Goal: Information Seeking & Learning: Learn about a topic

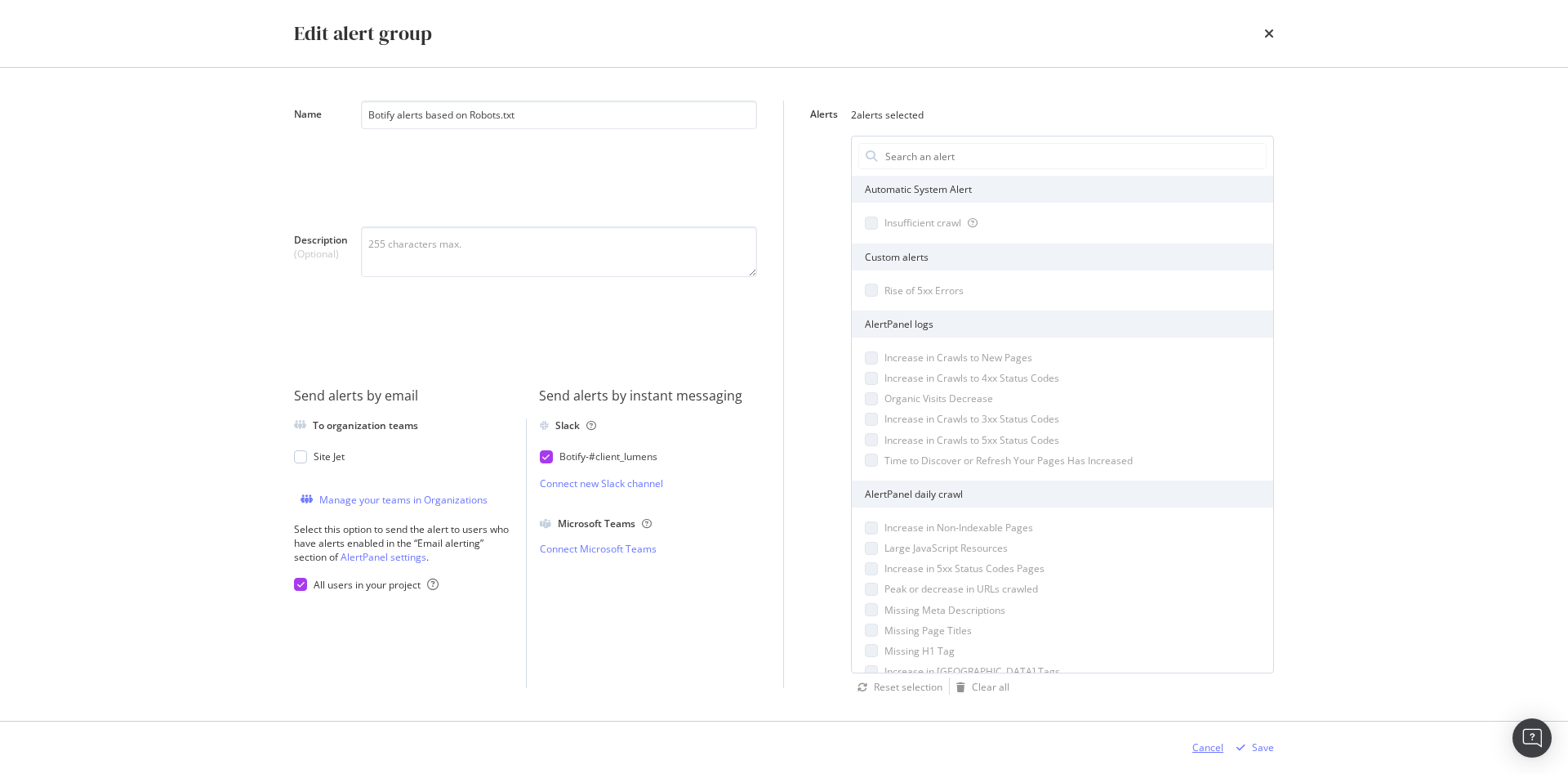
click at [1209, 744] on div "Cancel" at bounding box center [1208, 746] width 31 height 13
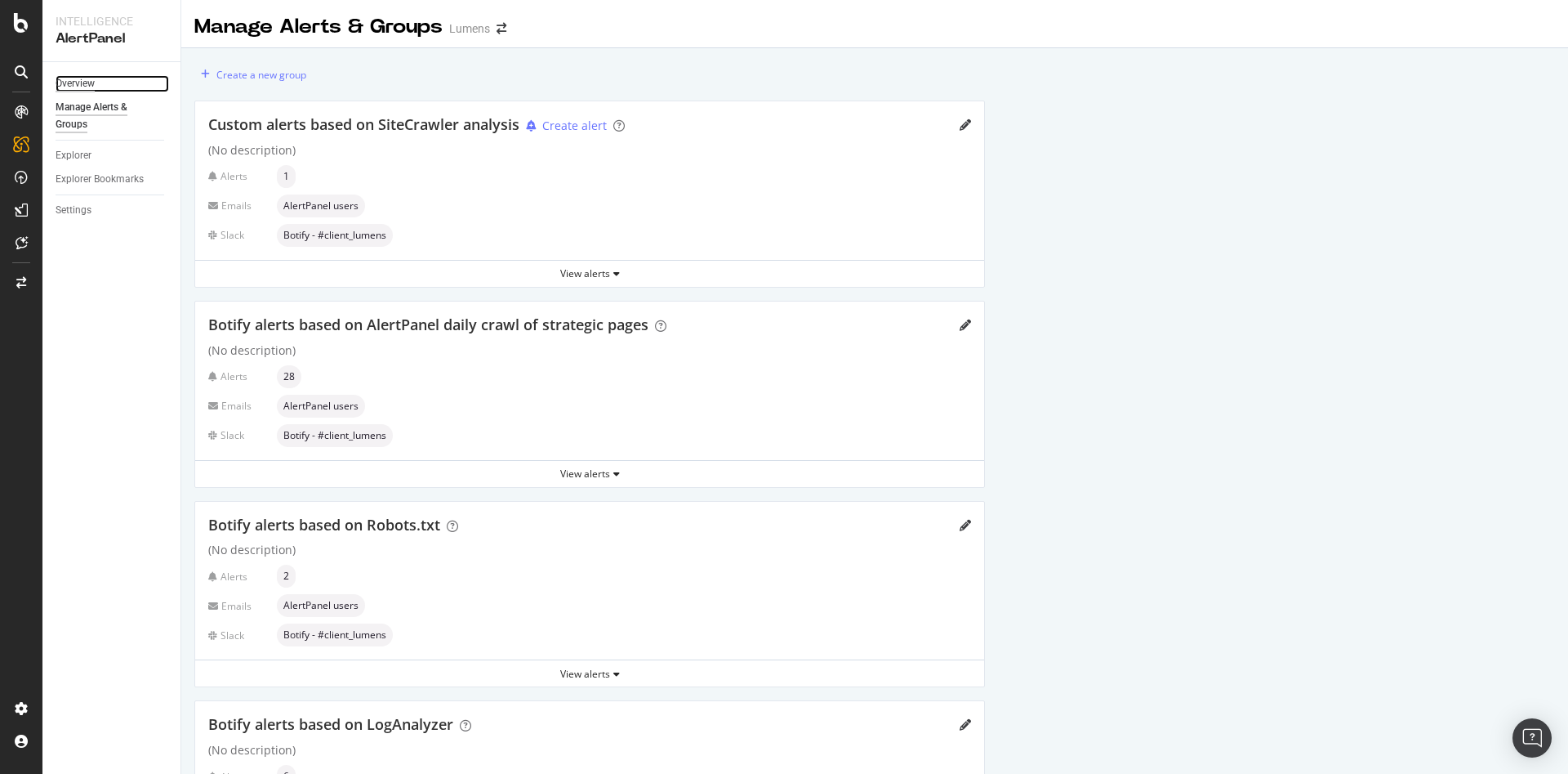
click at [82, 85] on div "Overview" at bounding box center [75, 83] width 39 height 17
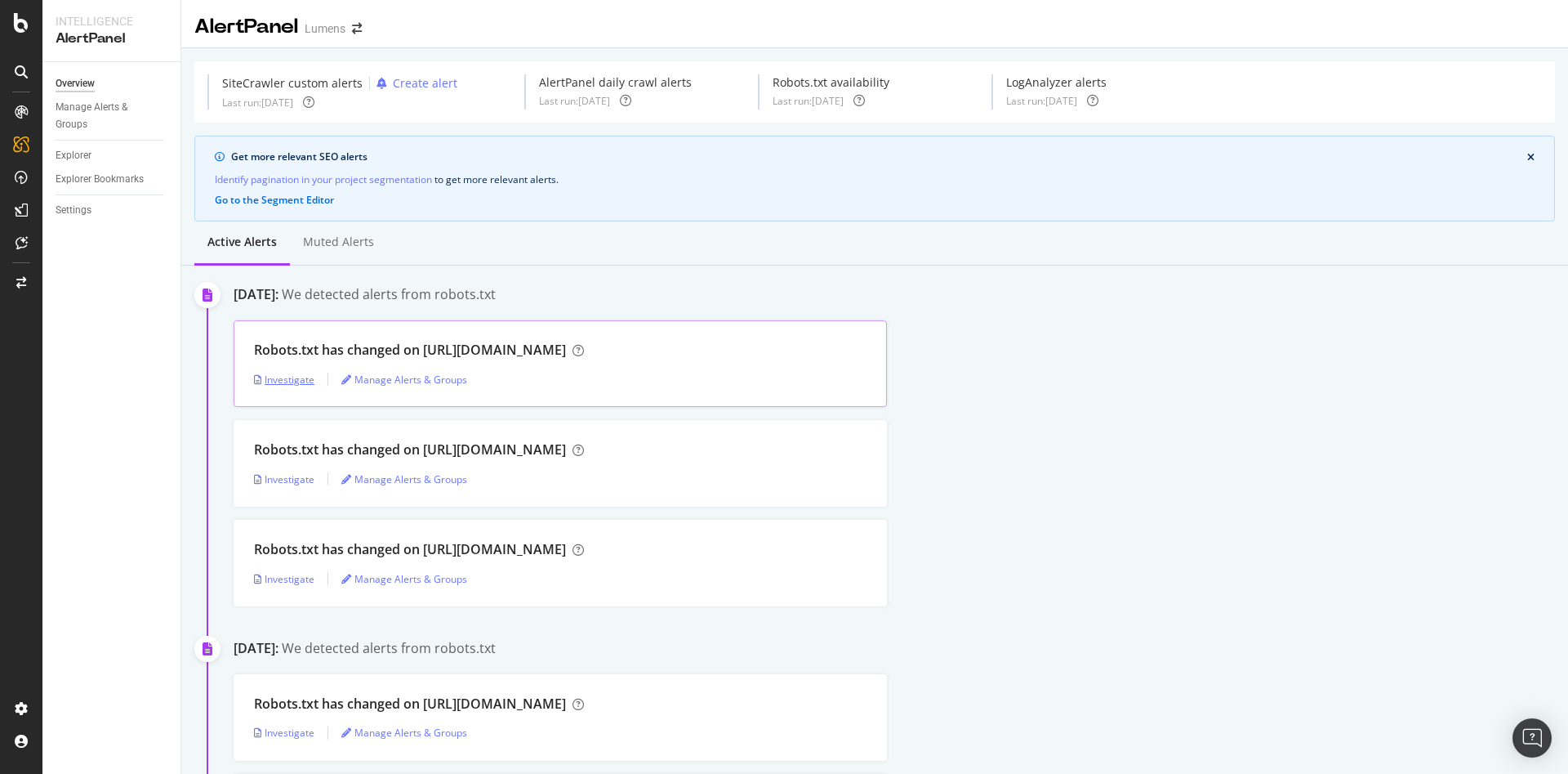
click at [277, 379] on div "Investigate" at bounding box center [283, 378] width 60 height 13
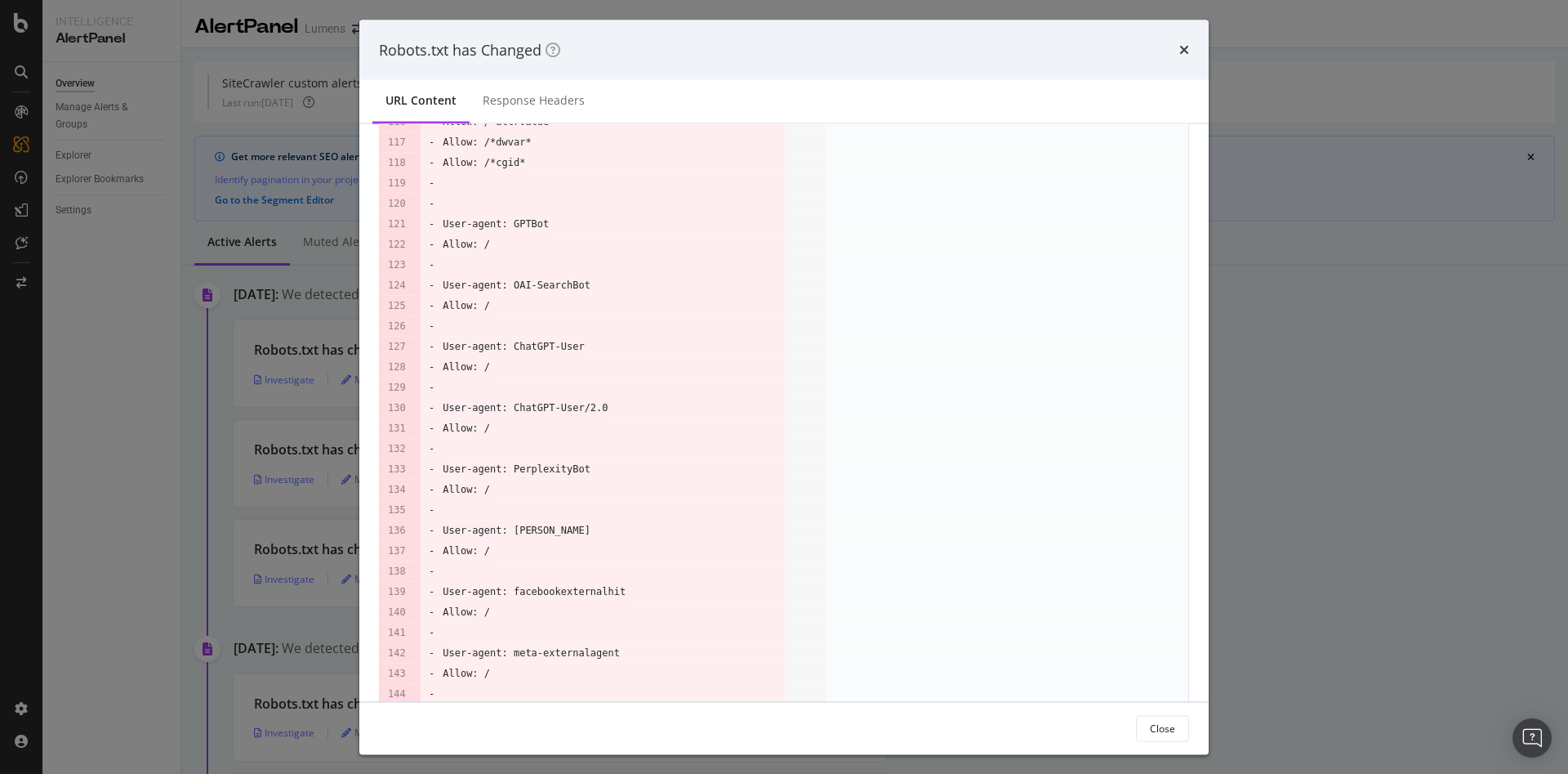
scroll to position [2620, 0]
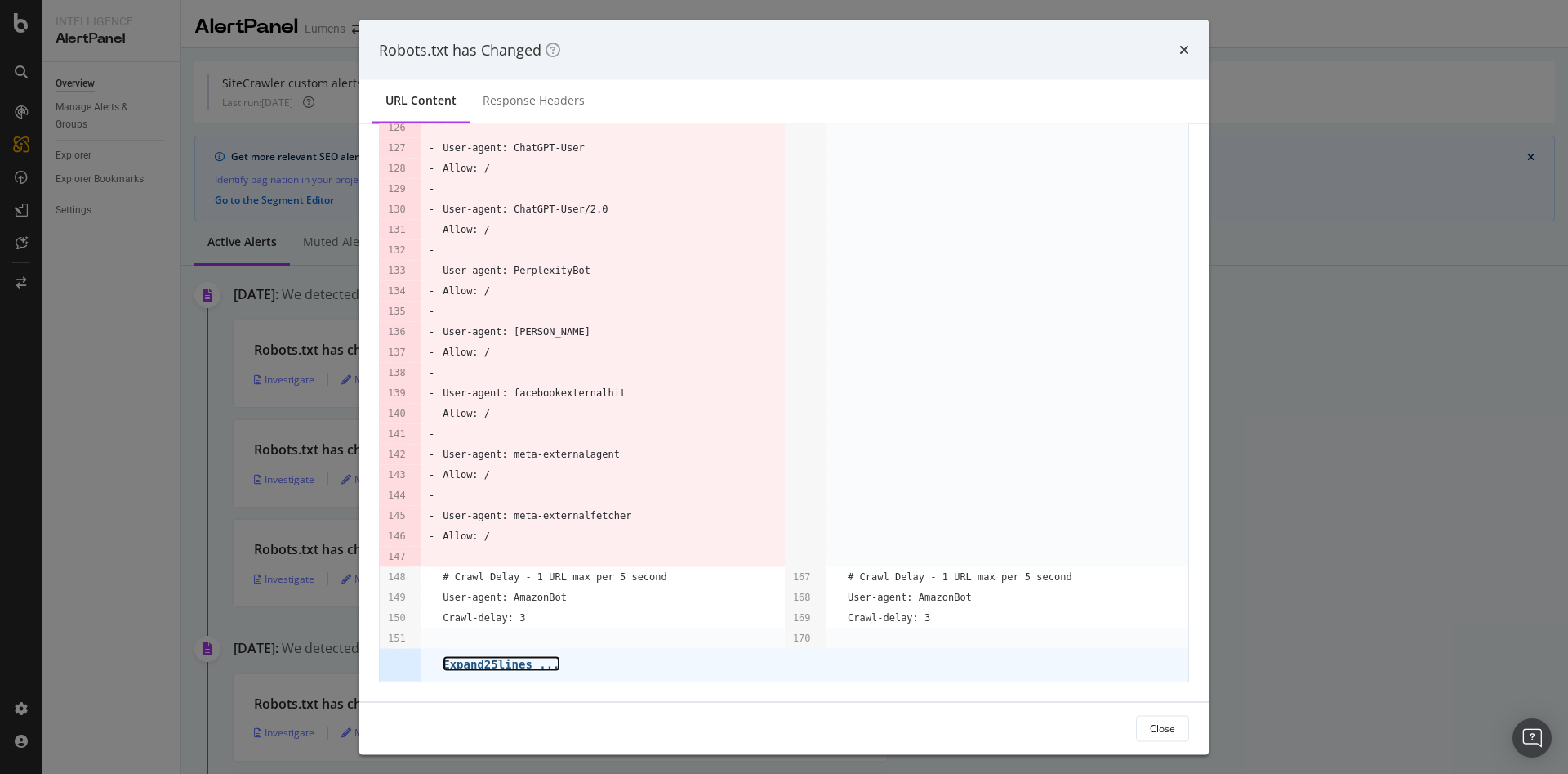
click at [497, 658] on pre "Expand 25 lines ..." at bounding box center [501, 664] width 117 height 13
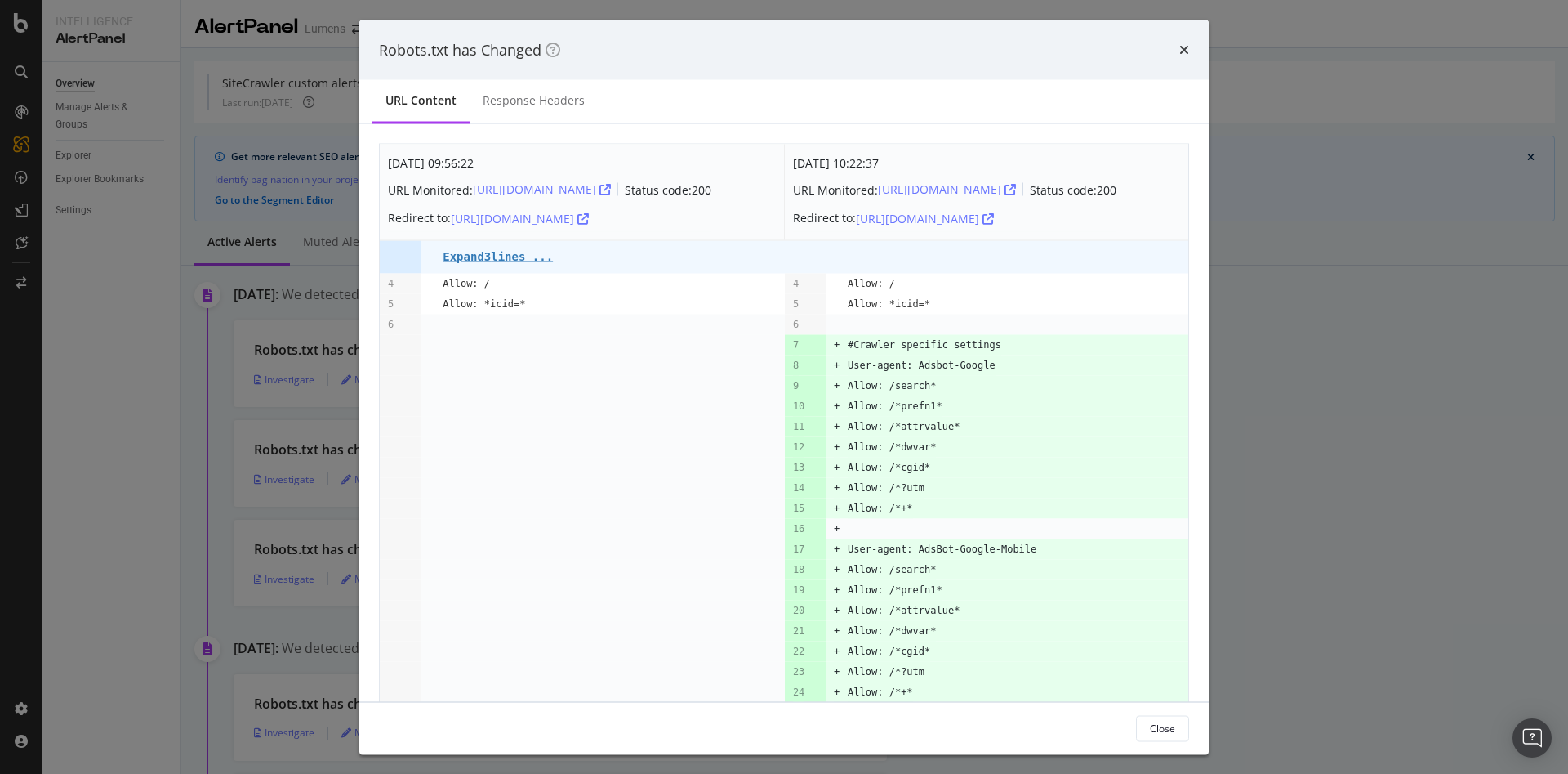
scroll to position [2, 0]
click at [517, 252] on pre "Expand 3 lines ..." at bounding box center [498, 255] width 110 height 13
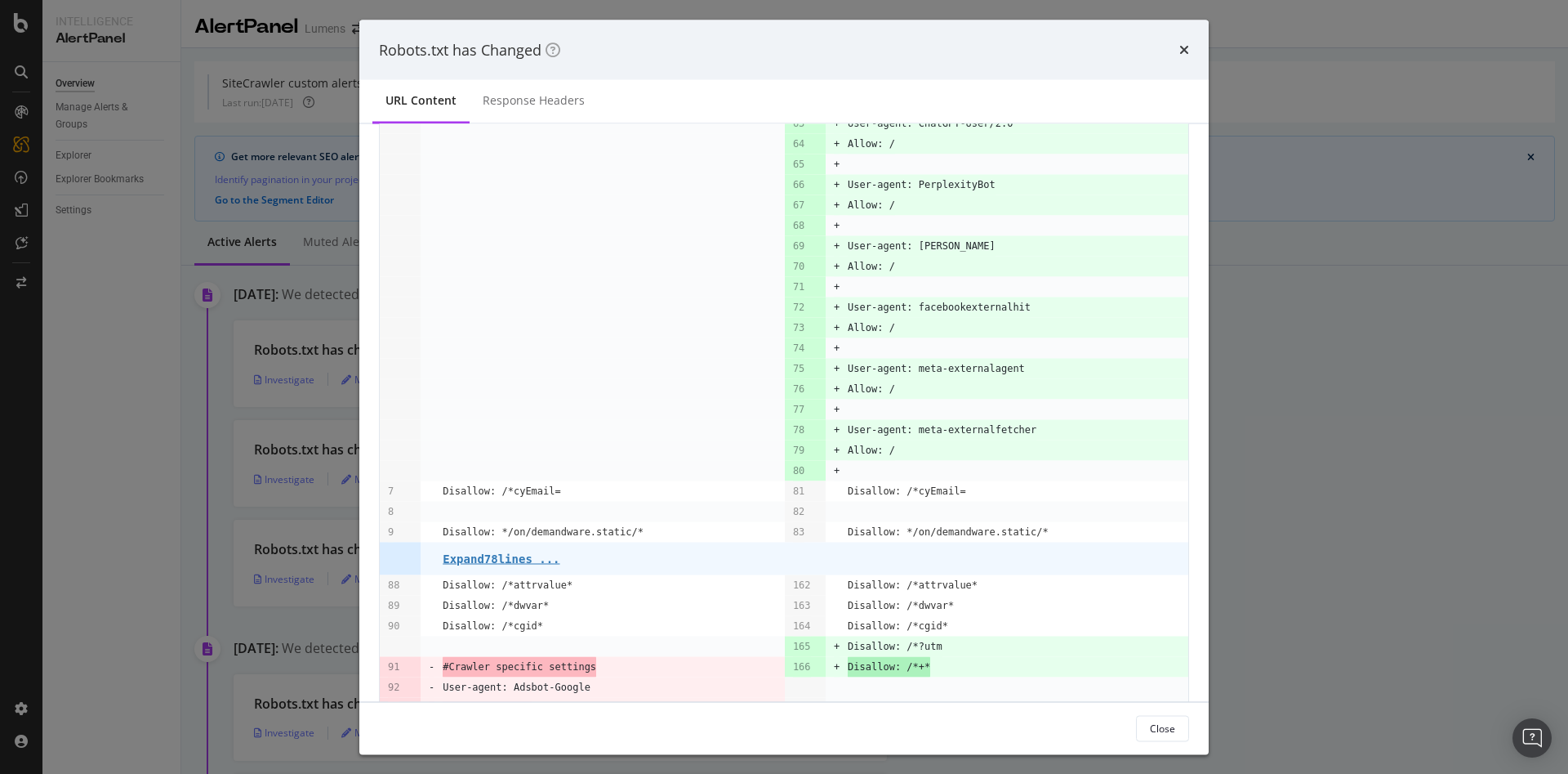
scroll to position [1463, 0]
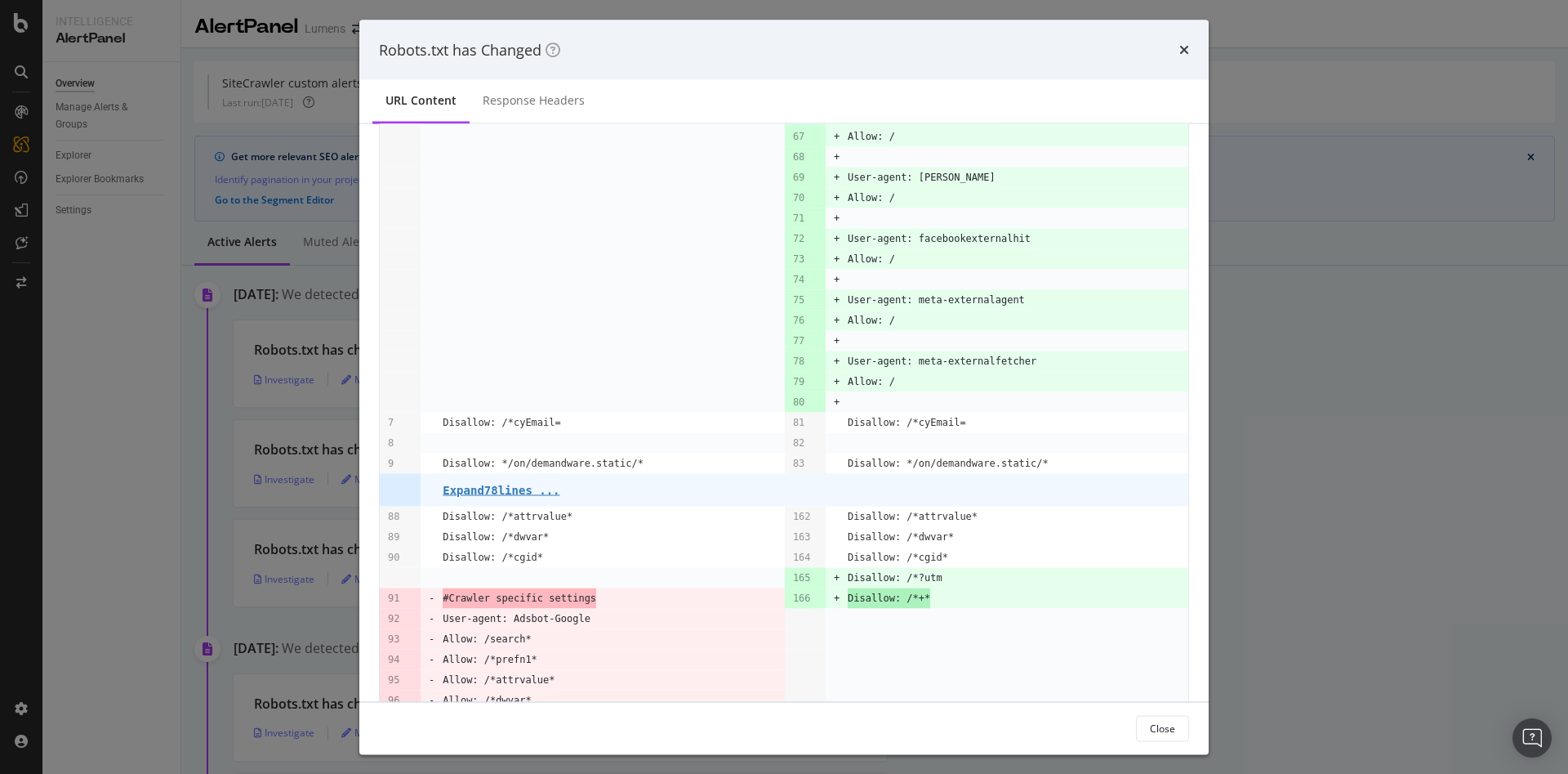
click at [500, 507] on pre "Disallow: /*attrvalue*" at bounding box center [507, 517] width 130 height 21
click at [487, 492] on pre "Expand 78 lines ..." at bounding box center [501, 489] width 117 height 13
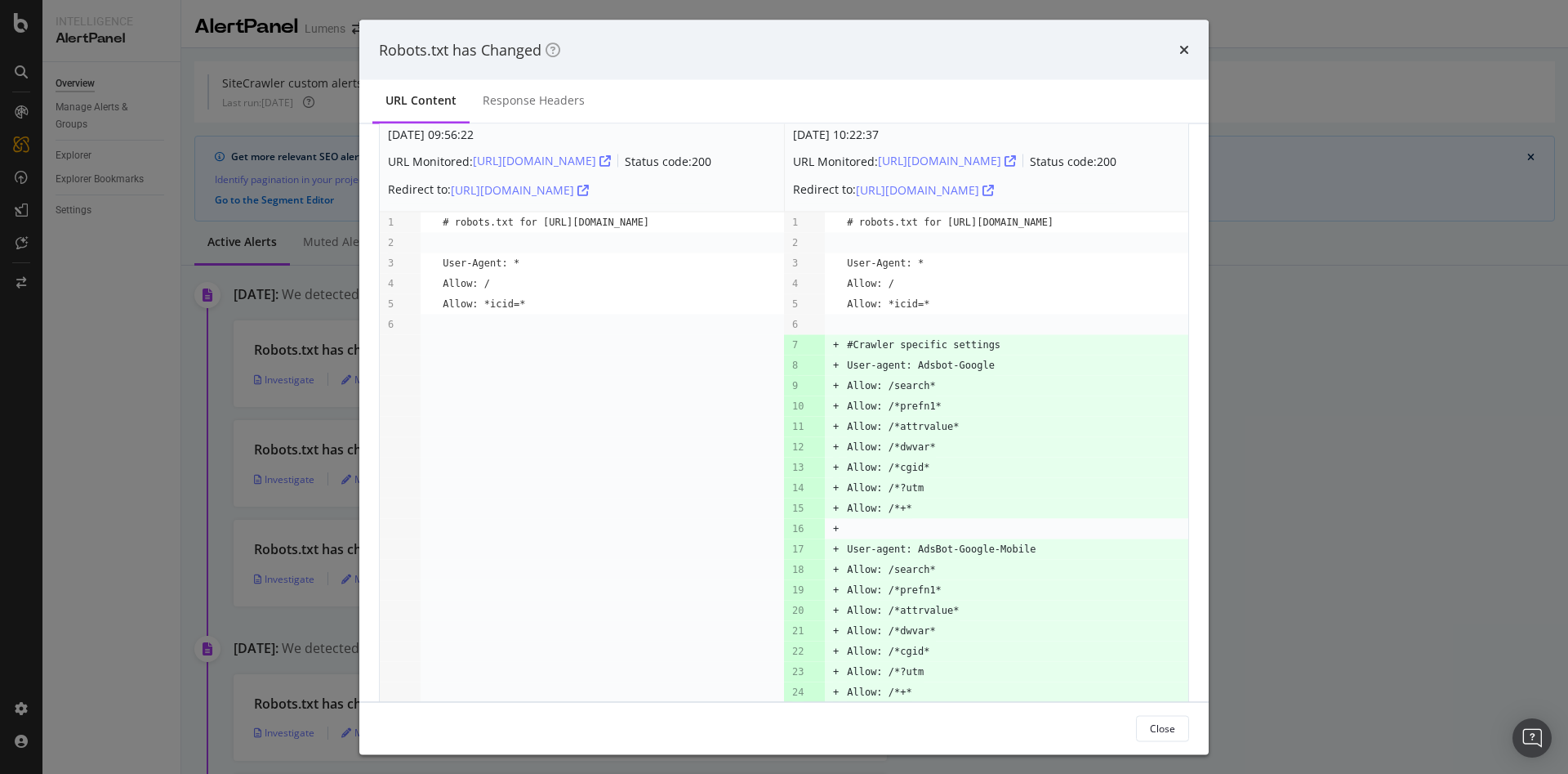
scroll to position [0, 0]
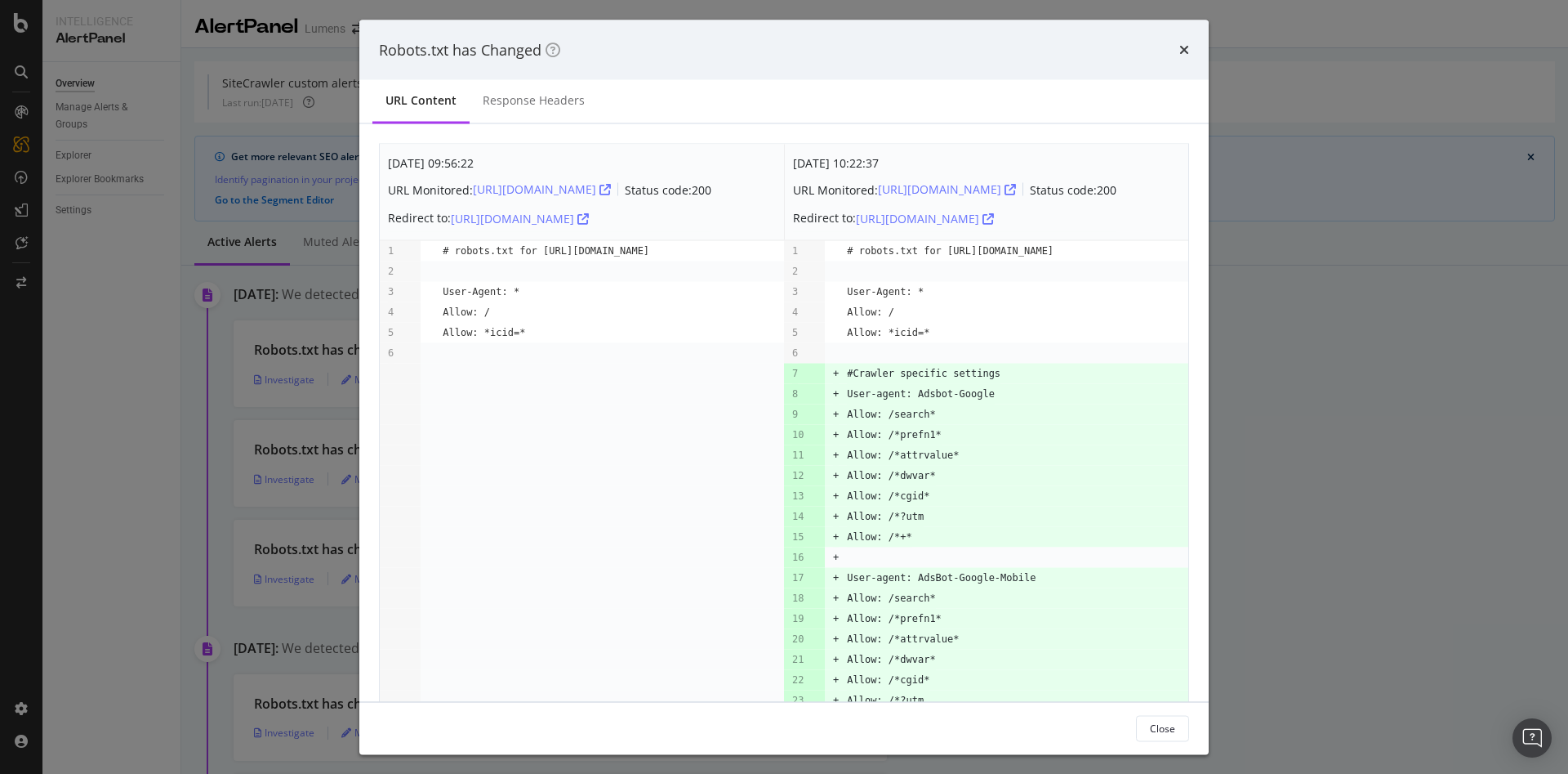
click at [1183, 36] on div "Robots.txt has Changed" at bounding box center [784, 49] width 849 height 60
click at [1184, 39] on div "times" at bounding box center [1184, 50] width 10 height 22
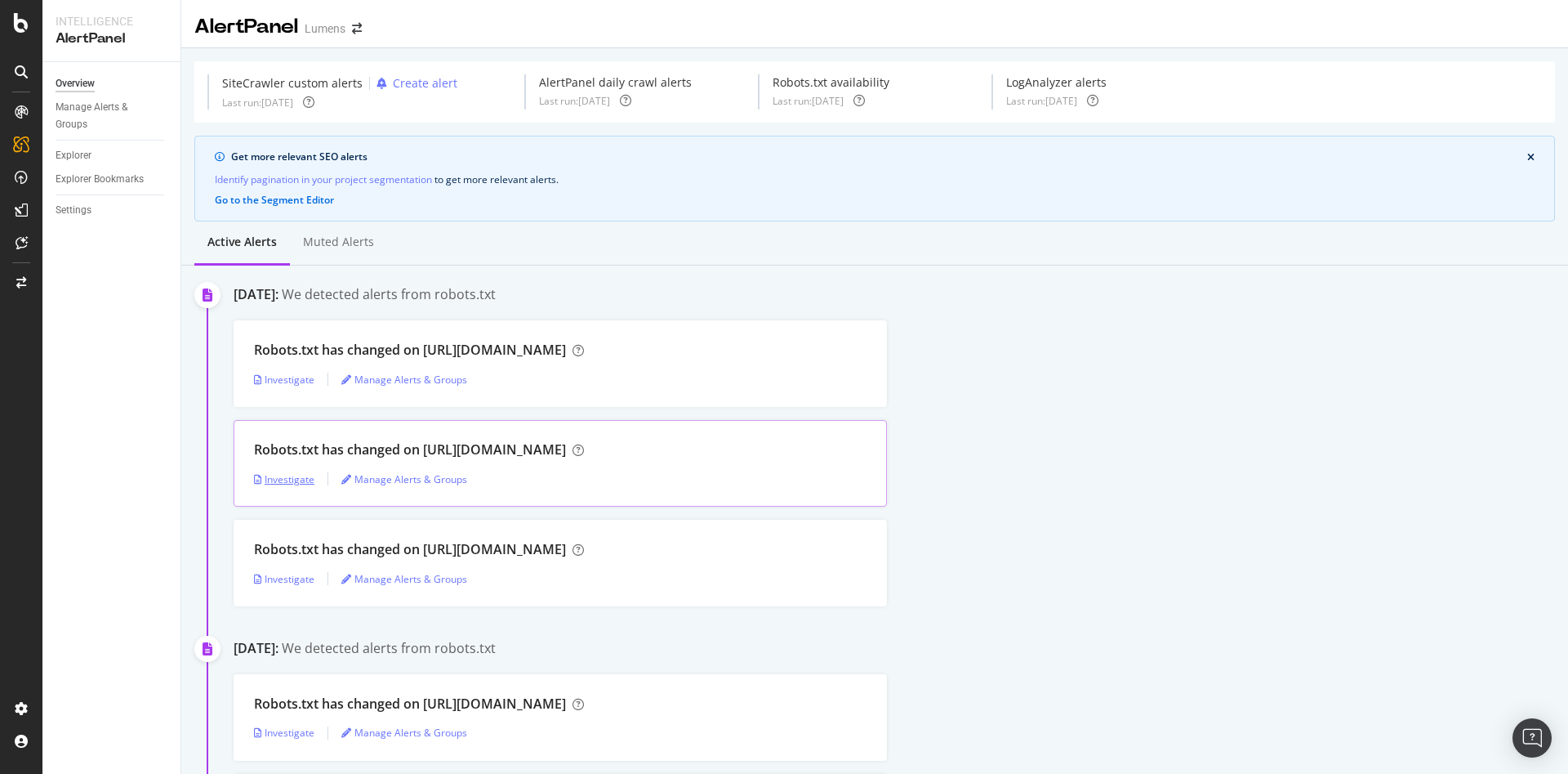
click at [280, 483] on div "Investigate" at bounding box center [283, 479] width 60 height 13
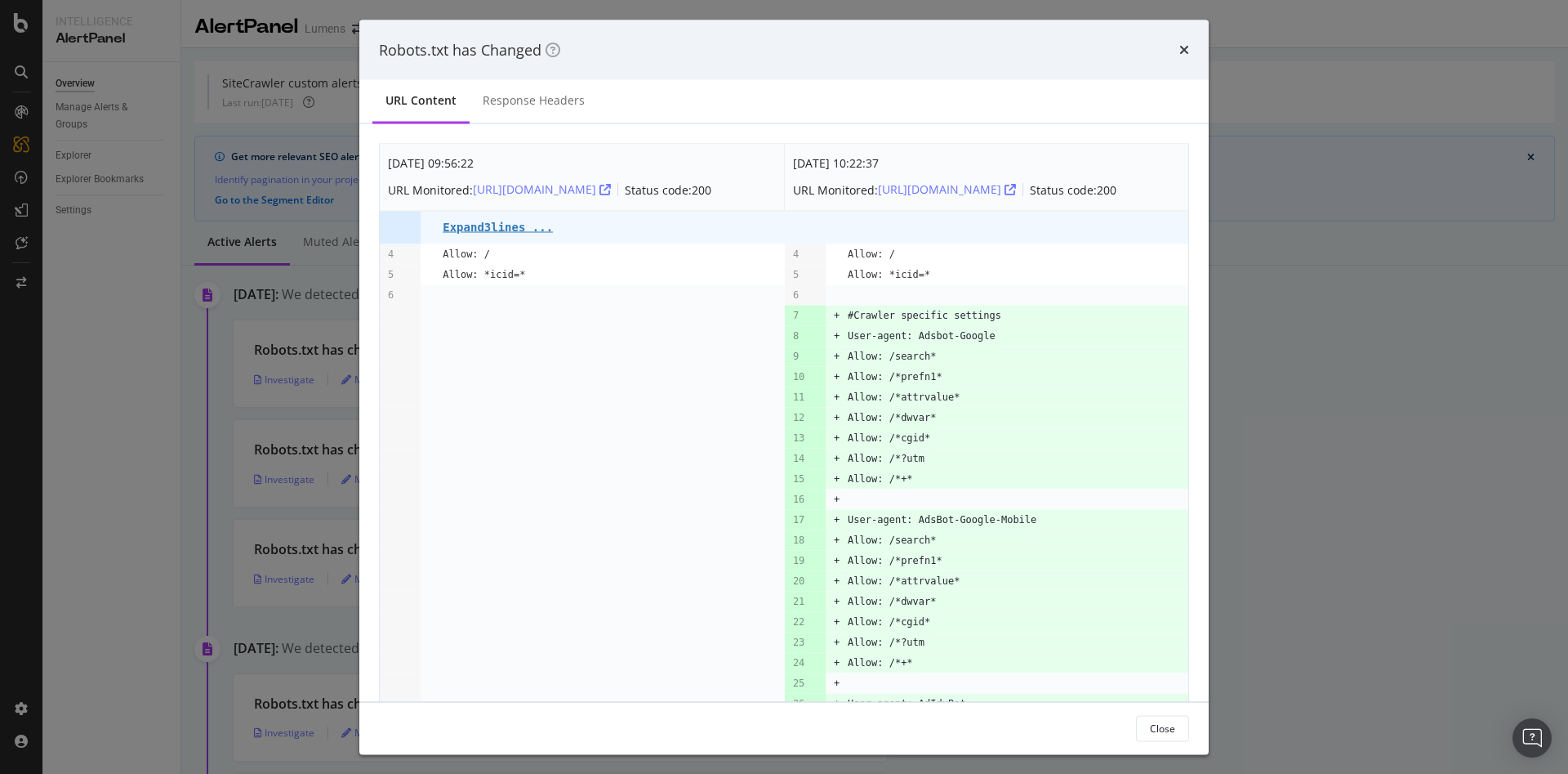
click at [518, 232] on td "Expand 3 lines ..." at bounding box center [614, 227] width 342 height 32
click at [518, 234] on pre "Expand 3 lines ..." at bounding box center [498, 227] width 110 height 13
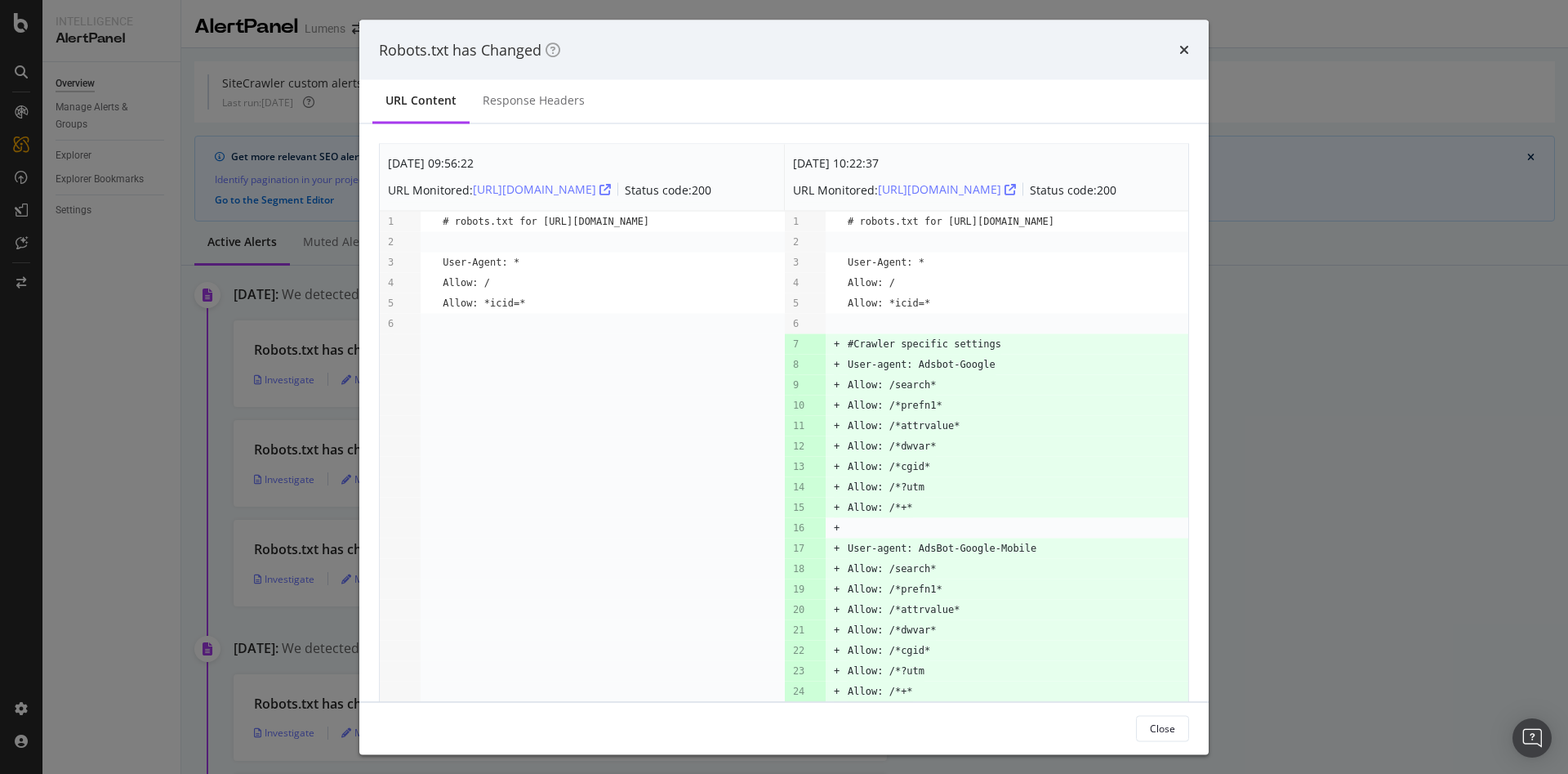
click at [548, 64] on div "Robots.txt has Changed" at bounding box center [784, 49] width 849 height 60
click at [539, 90] on div "Response Headers" at bounding box center [533, 101] width 128 height 45
